Goal: Information Seeking & Learning: Learn about a topic

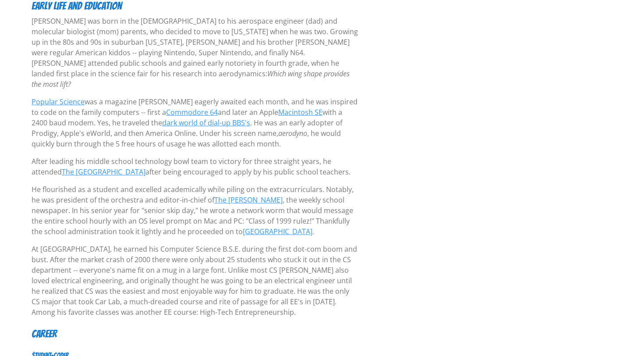
scroll to position [105, 0]
click at [227, 163] on p "After leading his middle school technology bowl team to victory for three strai…" at bounding box center [195, 167] width 327 height 21
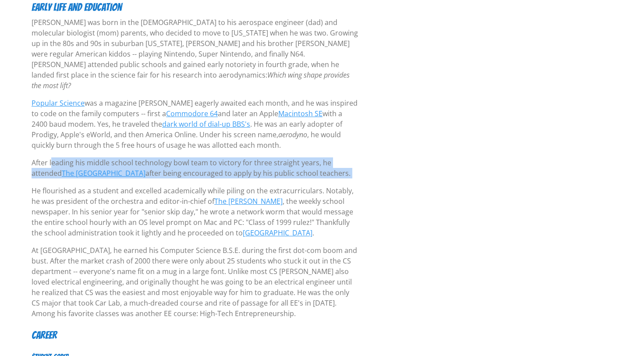
click at [227, 163] on p "After leading his middle school technology bowl team to victory for three strai…" at bounding box center [195, 167] width 327 height 21
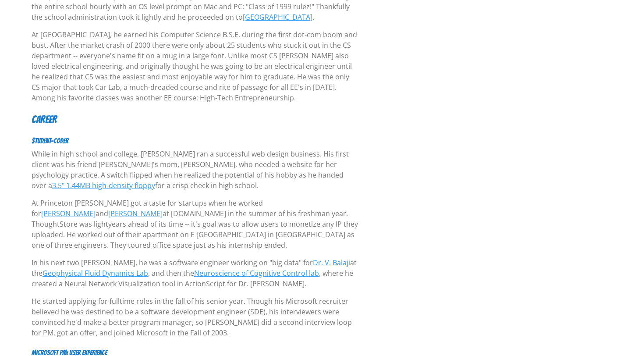
scroll to position [338, 0]
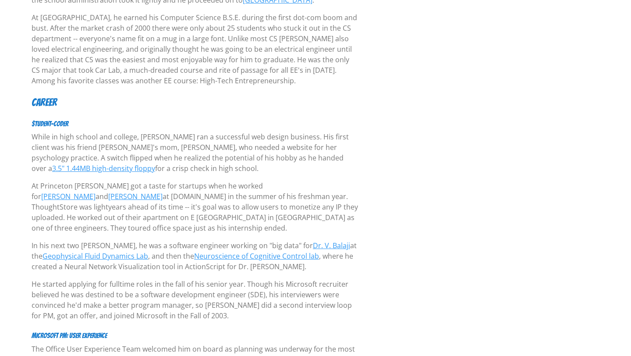
click at [180, 135] on p "While in high school and college, [PERSON_NAME] ran a successful web design bus…" at bounding box center [195, 152] width 327 height 42
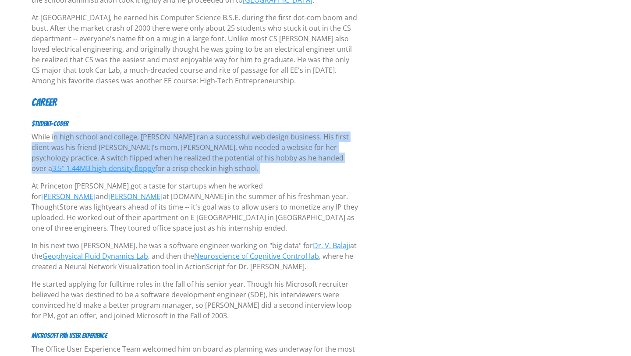
click at [180, 135] on p "While in high school and college, [PERSON_NAME] ran a successful web design bus…" at bounding box center [195, 152] width 327 height 42
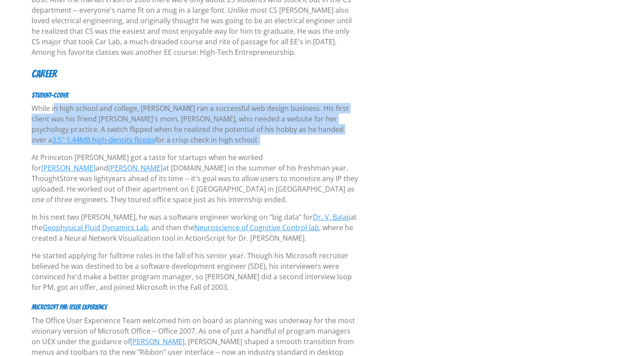
scroll to position [371, 0]
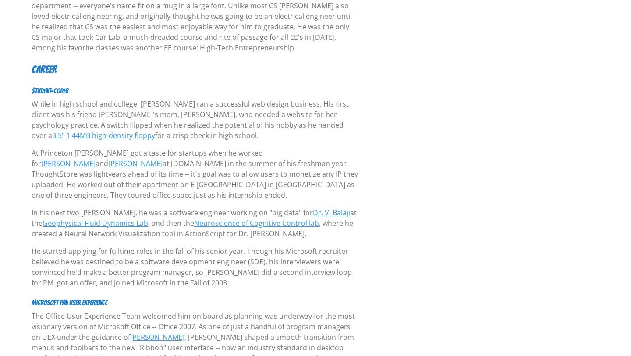
click at [181, 169] on p "At Princeton [PERSON_NAME] got a taste for startups when he worked for [PERSON_…" at bounding box center [195, 174] width 327 height 53
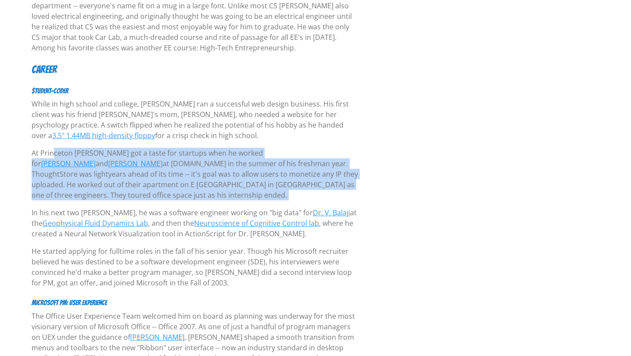
click at [181, 169] on p "At Princeton [PERSON_NAME] got a taste for startups when he worked for [PERSON_…" at bounding box center [195, 174] width 327 height 53
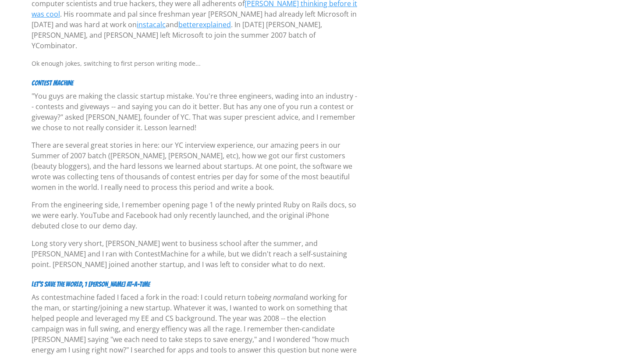
scroll to position [872, 0]
